Goal: Task Accomplishment & Management: Manage account settings

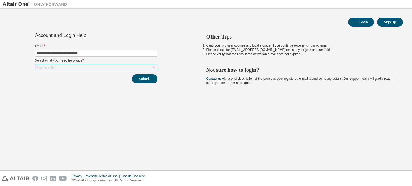
click at [96, 67] on div "Click to select" at bounding box center [96, 68] width 122 height 6
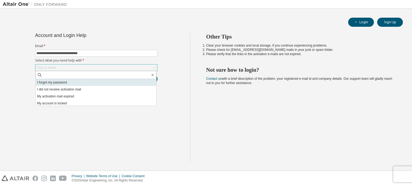
click at [72, 84] on li "I forgot my password" at bounding box center [96, 82] width 121 height 7
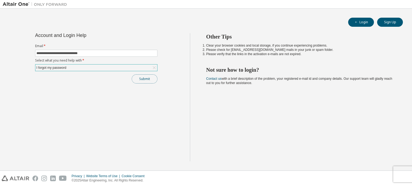
click at [139, 79] on button "Submit" at bounding box center [145, 78] width 26 height 9
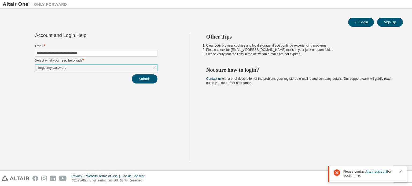
click at [373, 171] on link "Altair support" at bounding box center [375, 171] width 21 height 5
click at [378, 171] on link "Altair support" at bounding box center [375, 171] width 21 height 5
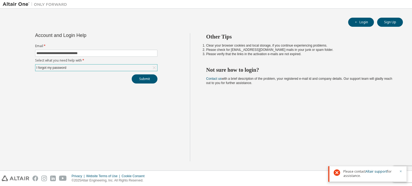
click at [400, 172] on icon "button" at bounding box center [401, 172] width 2 height 2
click at [290, 145] on div "Other Tips Clear your browser cookies and local storage, if you continue experi…" at bounding box center [299, 97] width 219 height 128
